Goal: Find specific page/section: Find specific page/section

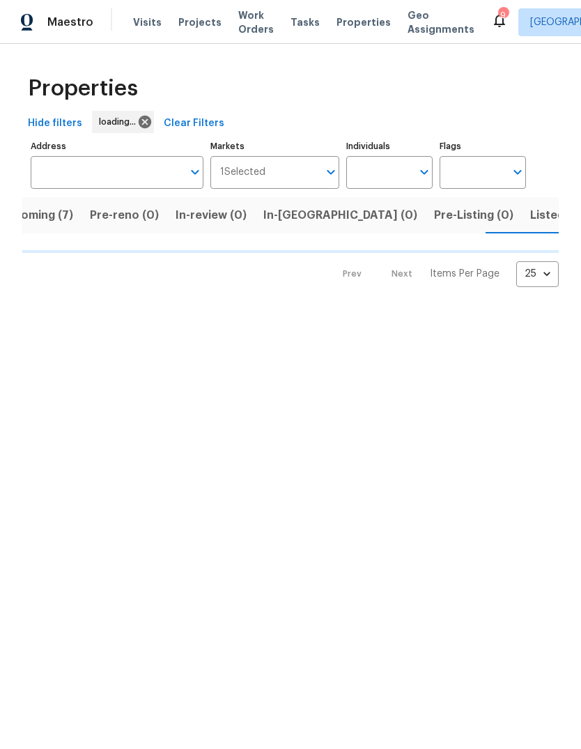
scroll to position [0, 33]
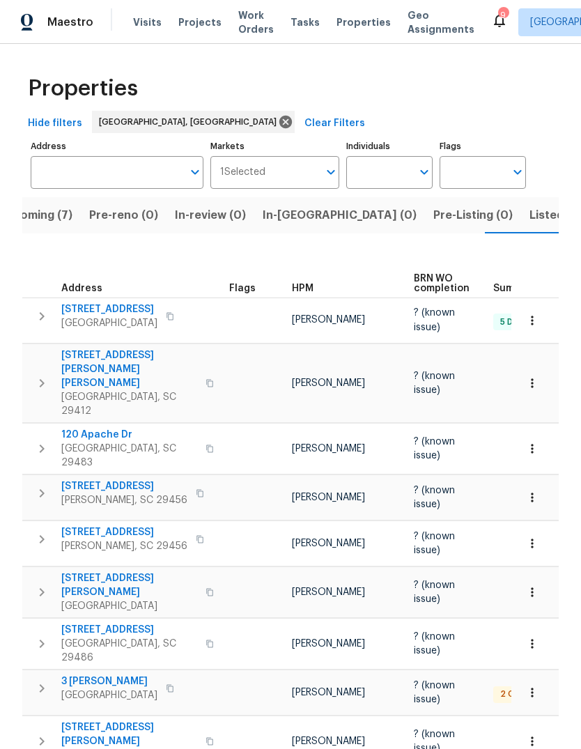
click at [521, 227] on button "Listed (10)" at bounding box center [558, 215] width 75 height 36
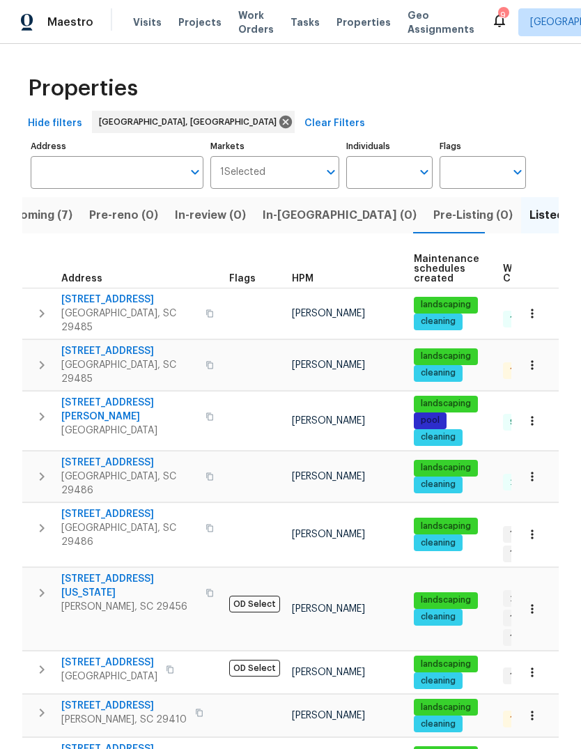
scroll to position [47, 0]
click at [530, 709] on icon "button" at bounding box center [532, 716] width 14 height 14
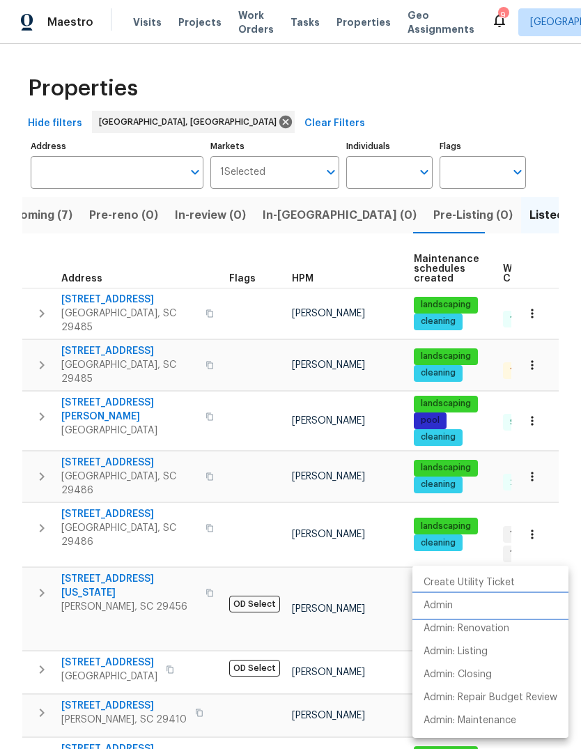
click at [452, 608] on p "Admin" at bounding box center [438, 606] width 29 height 15
click at [146, 578] on div at bounding box center [290, 374] width 581 height 749
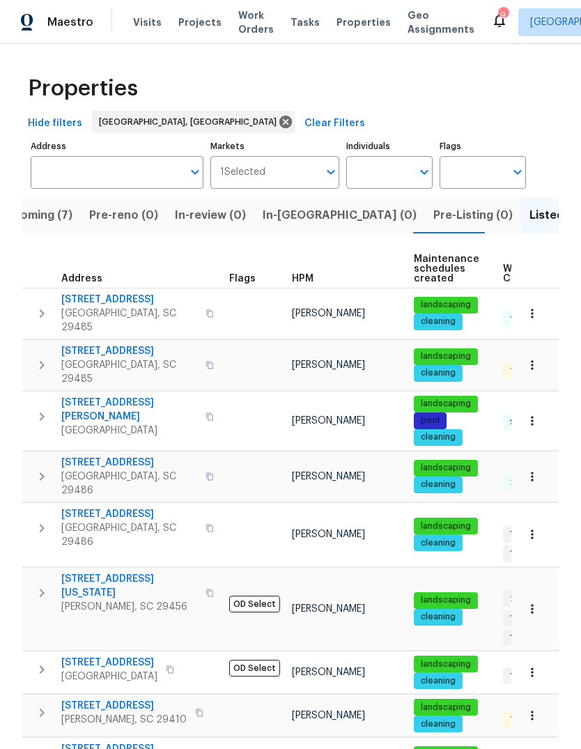
click at [142, 699] on span "[STREET_ADDRESS]" at bounding box center [123, 706] width 125 height 14
